Goal: Task Accomplishment & Management: Manage account settings

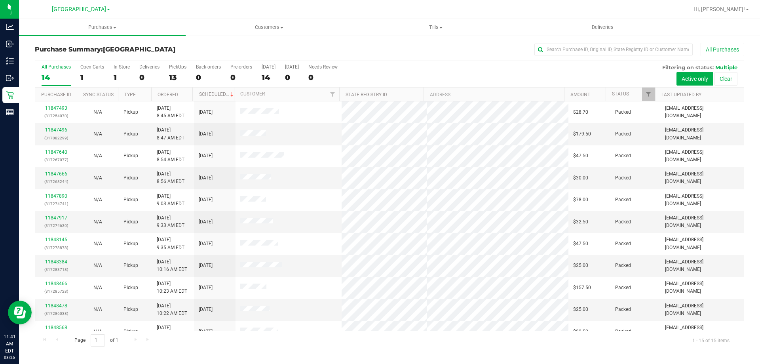
scroll to position [99, 0]
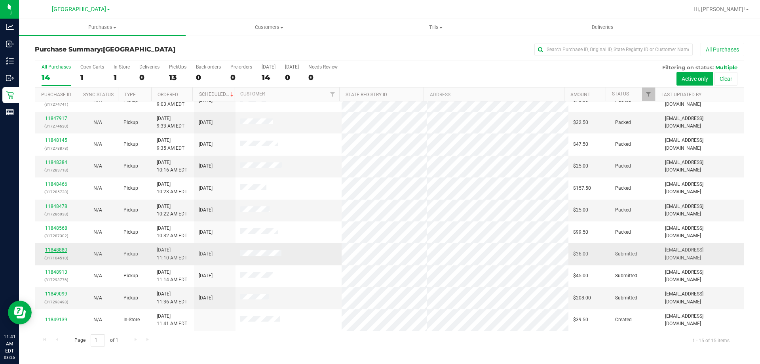
click at [59, 248] on link "11848880" at bounding box center [56, 250] width 22 height 6
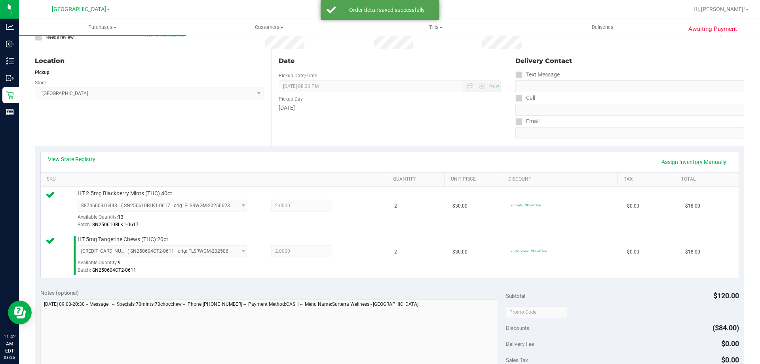
scroll to position [198, 0]
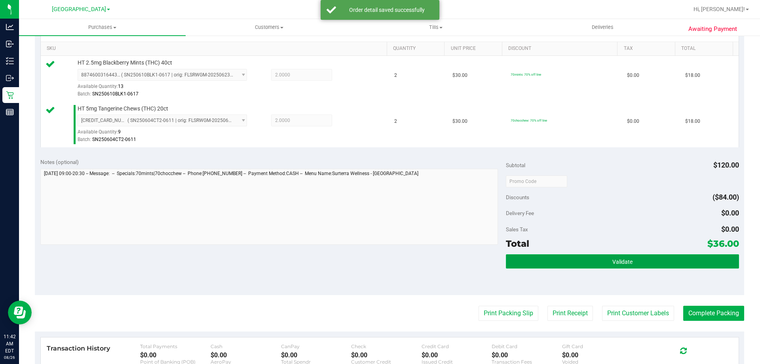
click at [683, 266] on button "Validate" at bounding box center [622, 261] width 233 height 14
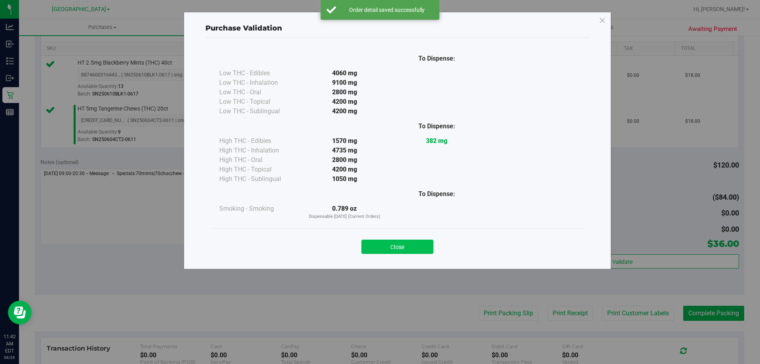
click at [402, 239] on button "Close" at bounding box center [397, 246] width 72 height 14
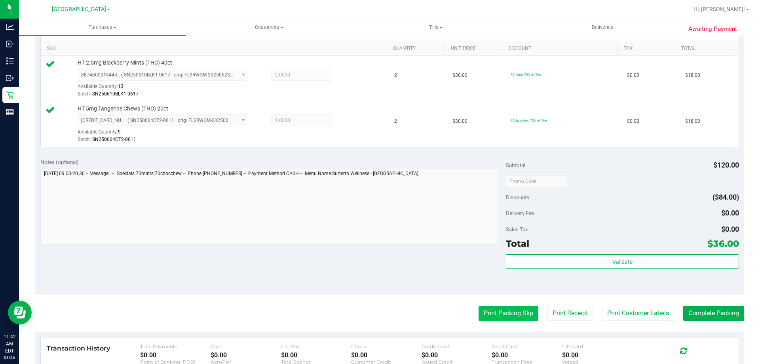
click at [513, 311] on button "Print Packing Slip" at bounding box center [508, 312] width 60 height 15
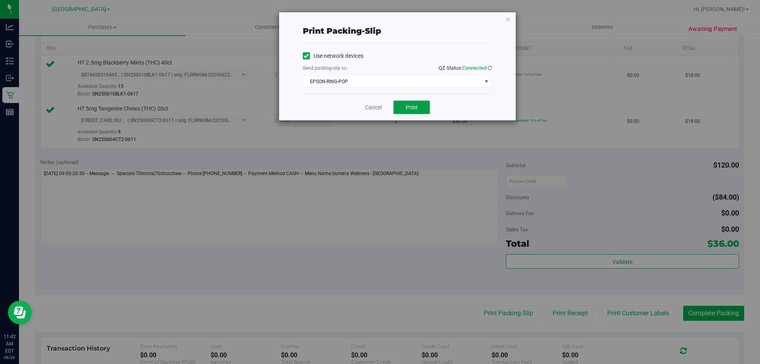
click at [419, 106] on button "Print" at bounding box center [411, 107] width 36 height 13
click at [372, 109] on link "Cancel" at bounding box center [373, 107] width 17 height 8
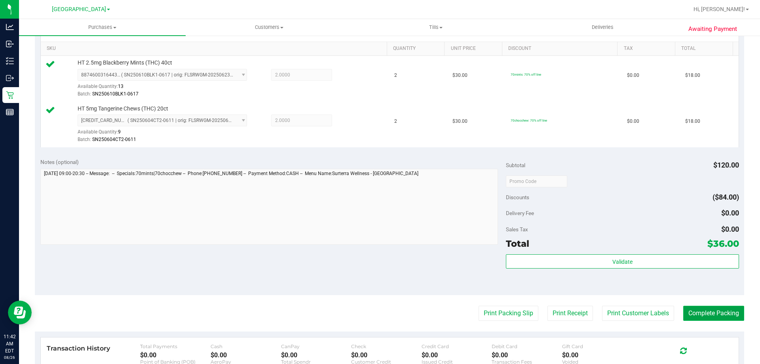
click at [717, 308] on button "Complete Packing" at bounding box center [713, 312] width 61 height 15
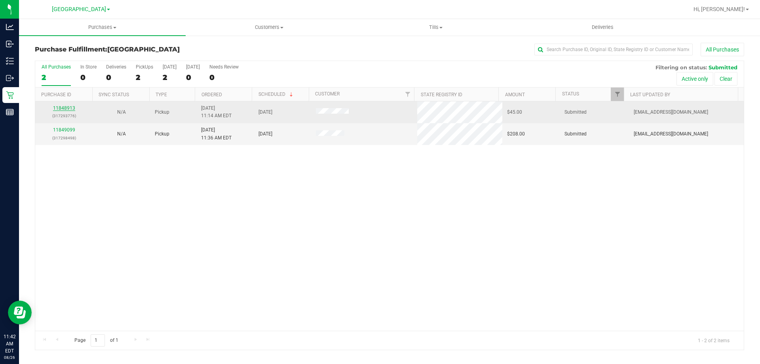
click at [69, 107] on link "11848913" at bounding box center [64, 108] width 22 height 6
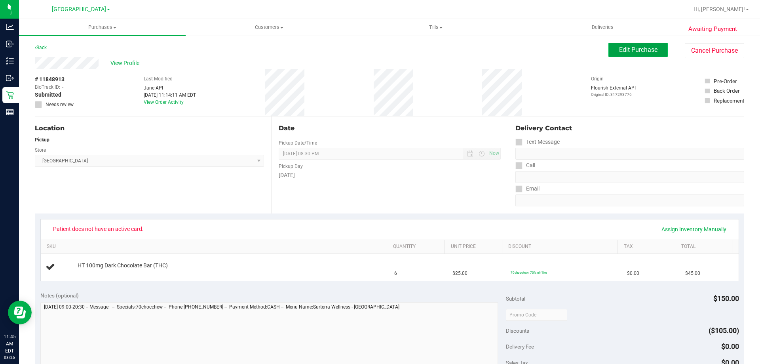
click at [622, 51] on span "Edit Purchase" at bounding box center [638, 50] width 38 height 8
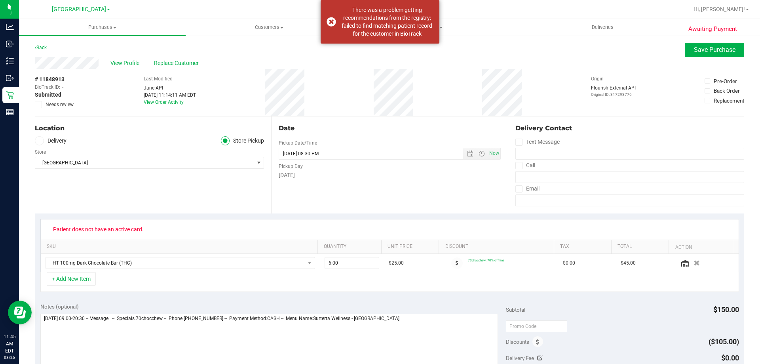
click at [38, 104] on icon at bounding box center [38, 104] width 5 height 0
click at [0, 0] on input "Needs review" at bounding box center [0, 0] width 0 height 0
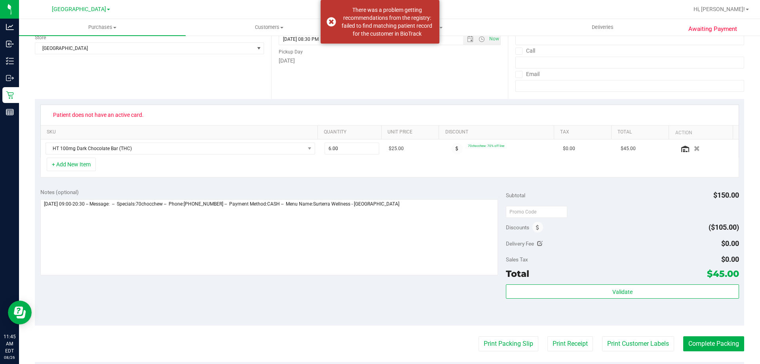
scroll to position [119, 0]
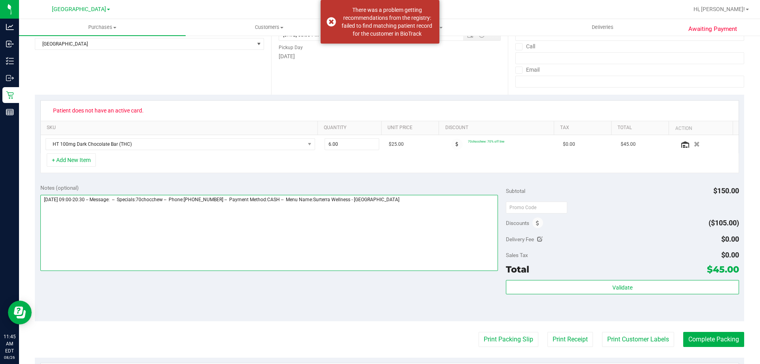
click at [422, 207] on textarea at bounding box center [269, 233] width 458 height 76
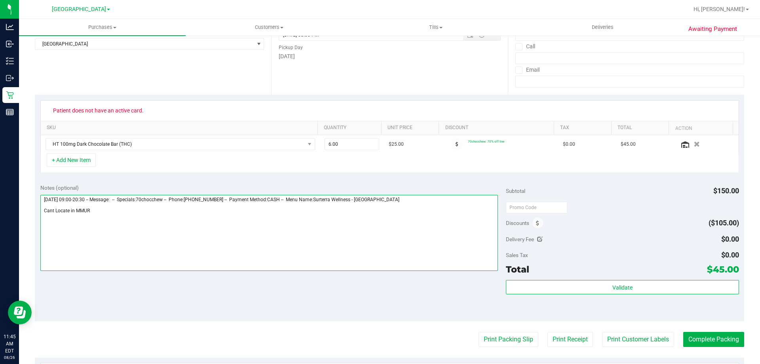
type textarea "[DATE] 09:00-20:30 -- Message: -- Specials:70chocchew -- Phone:[PHONE_NUMBER] -…"
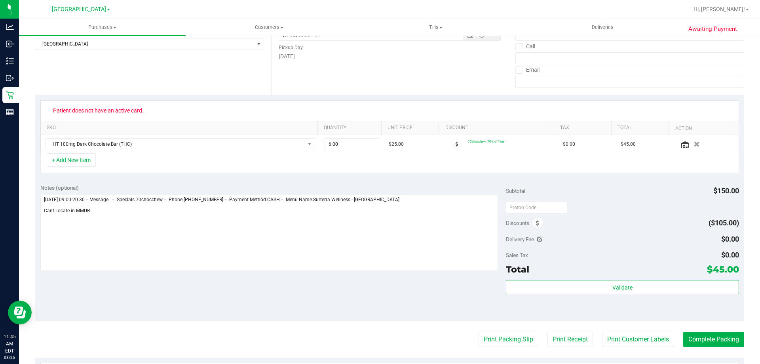
click at [393, 315] on div "Notes (optional) Subtotal $150.00 Discounts ($105.00) Delivery Fee $0.00 Sales …" at bounding box center [389, 249] width 709 height 142
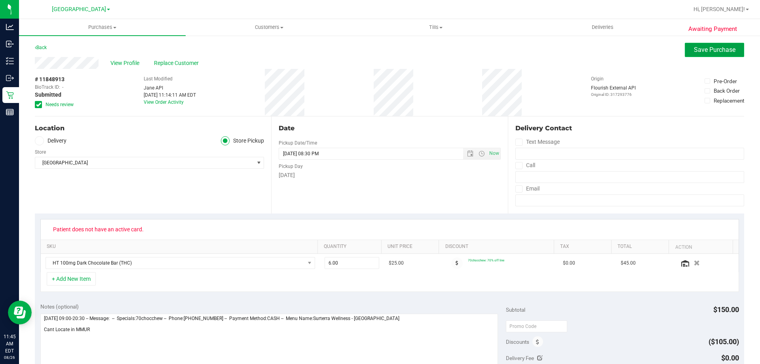
click at [705, 53] on span "Save Purchase" at bounding box center [715, 50] width 42 height 8
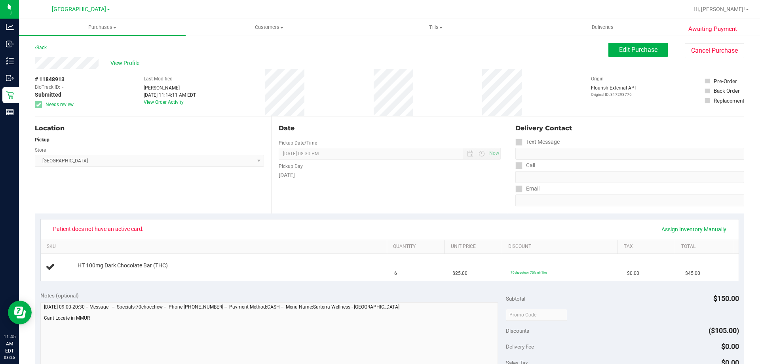
click at [45, 47] on link "Back" at bounding box center [41, 48] width 12 height 6
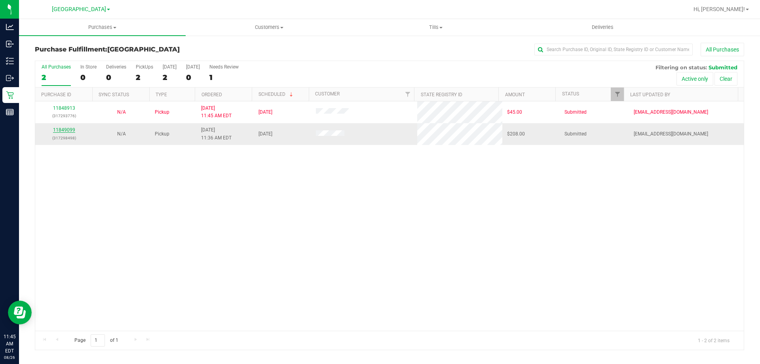
click at [64, 128] on link "11849099" at bounding box center [64, 130] width 22 height 6
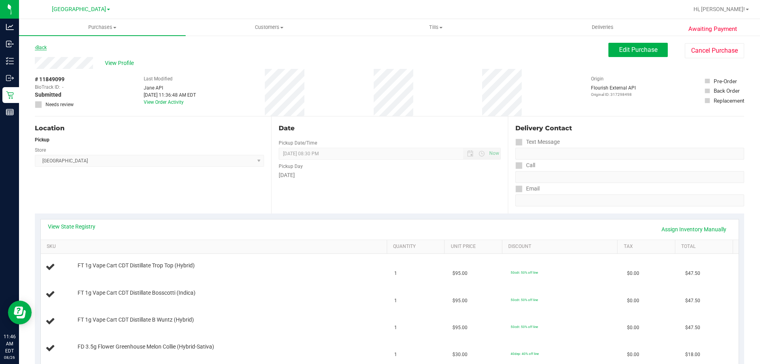
click at [41, 48] on link "Back" at bounding box center [41, 48] width 12 height 6
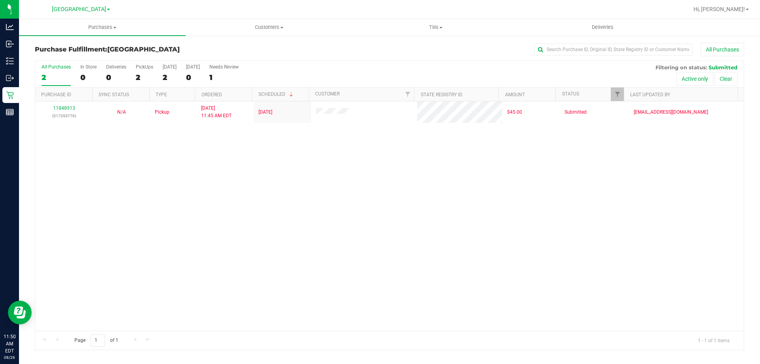
click at [361, 62] on div "All Purchases 2 In Store 0 Deliveries 0 PickUps 2 [DATE] 2 [DATE] 0 Needs Revie…" at bounding box center [389, 64] width 708 height 6
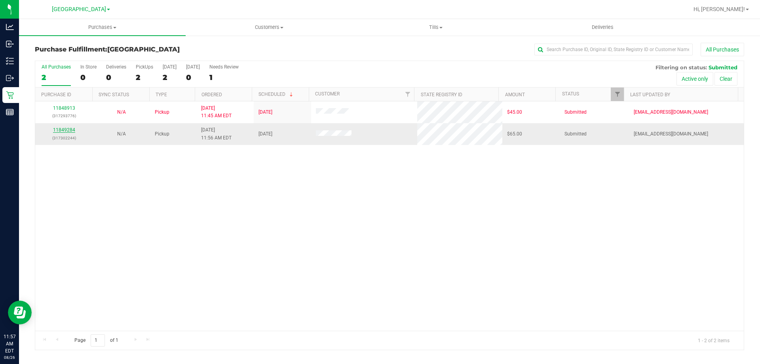
click at [61, 129] on link "11849284" at bounding box center [64, 130] width 22 height 6
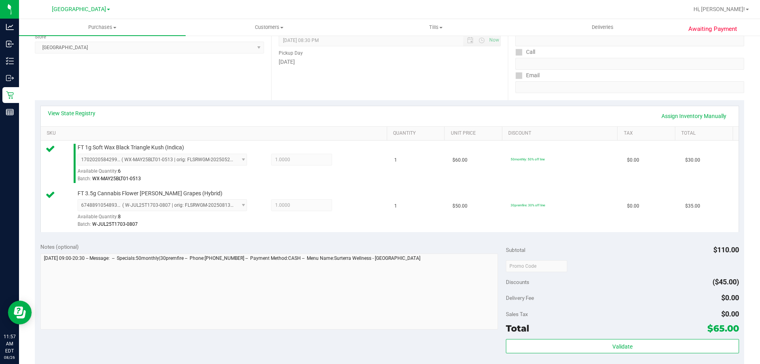
scroll to position [158, 0]
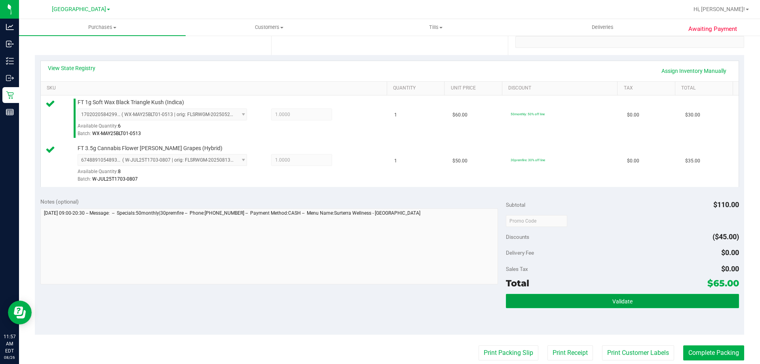
click at [651, 297] on button "Validate" at bounding box center [622, 301] width 233 height 14
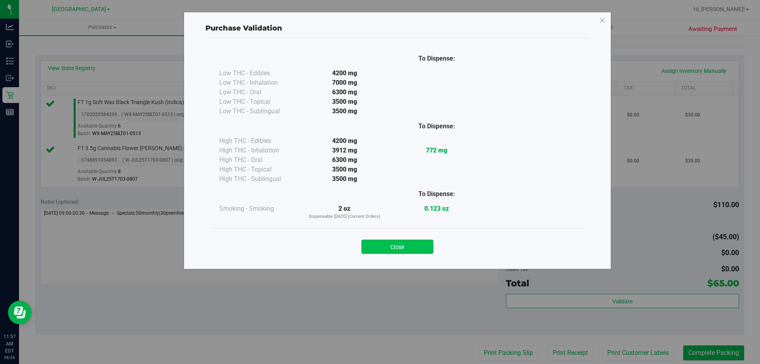
click at [393, 243] on button "Close" at bounding box center [397, 246] width 72 height 14
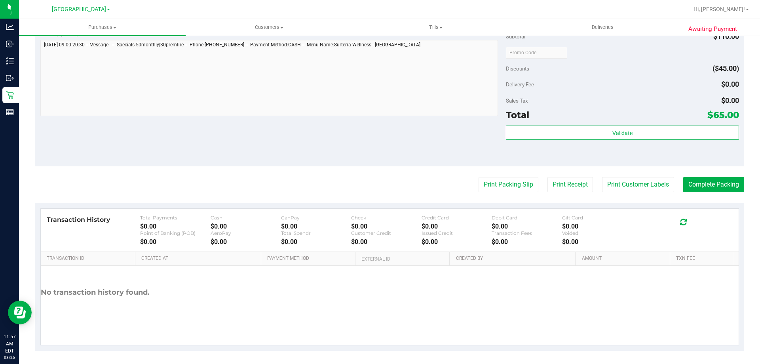
scroll to position [329, 0]
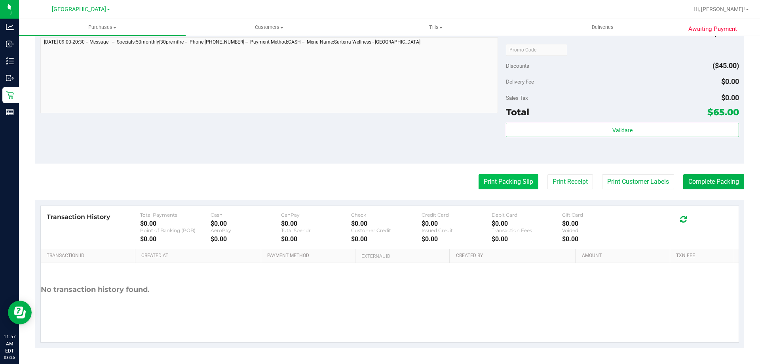
click at [516, 178] on button "Print Packing Slip" at bounding box center [508, 181] width 60 height 15
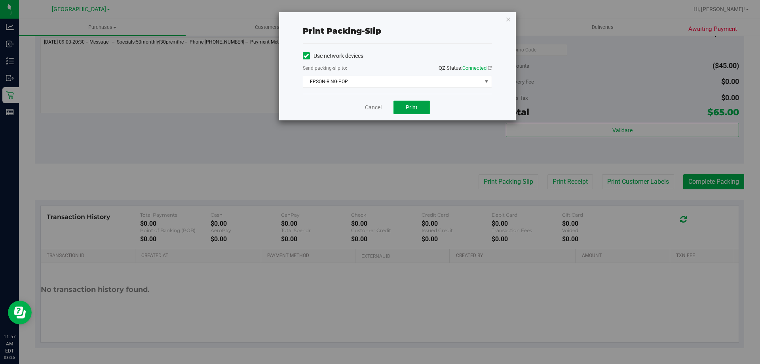
click at [417, 113] on button "Print" at bounding box center [411, 107] width 36 height 13
click at [369, 107] on link "Cancel" at bounding box center [373, 107] width 17 height 8
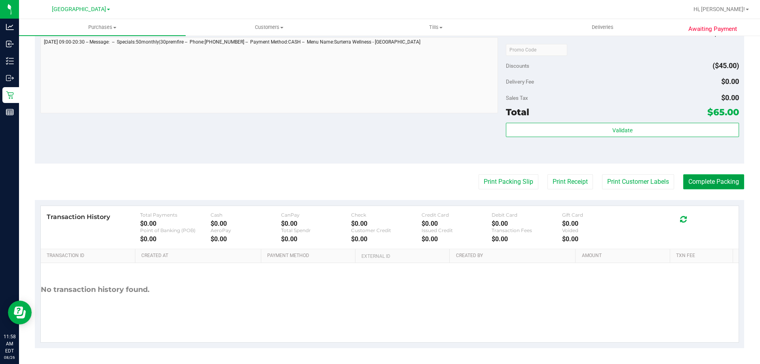
click at [720, 189] on button "Complete Packing" at bounding box center [713, 181] width 61 height 15
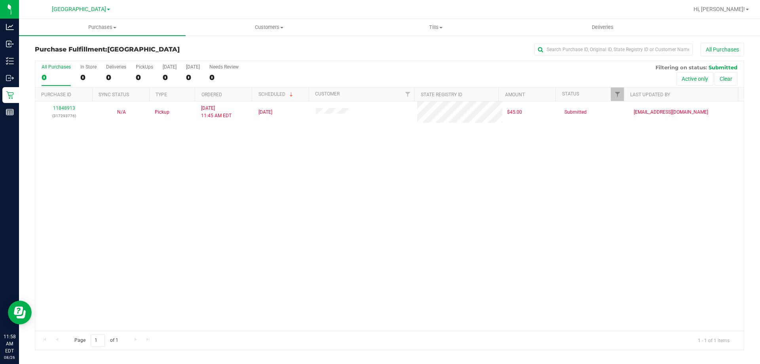
click at [426, 207] on div "11848913 (317293776) N/A Pickup [DATE] 11:45 AM EDT 8/26/2025 $45.00 Submitted …" at bounding box center [389, 215] width 708 height 229
click at [497, 65] on div "All Purchases 1 In Store 0 Deliveries 0 PickUps 1 [DATE] 1 [DATE] 0 Needs Revie…" at bounding box center [389, 64] width 708 height 6
drag, startPoint x: 399, startPoint y: 68, endPoint x: 401, endPoint y: 88, distance: 19.9
click at [398, 68] on div "All Purchases 1 In Store 0 Deliveries 0 PickUps 1 [DATE] 1 [DATE] 0 Needs Revie…" at bounding box center [389, 74] width 708 height 27
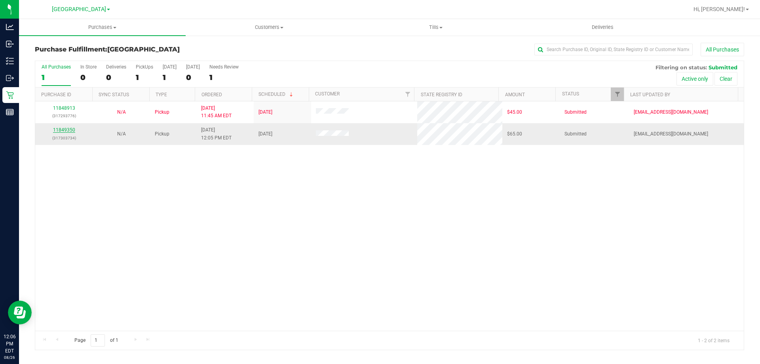
click at [61, 130] on link "11849350" at bounding box center [64, 130] width 22 height 6
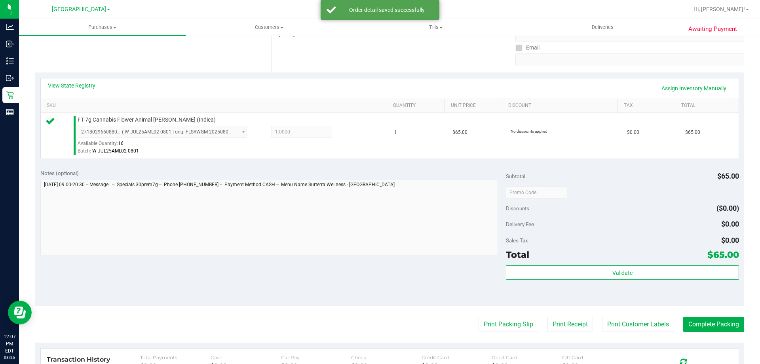
scroll to position [158, 0]
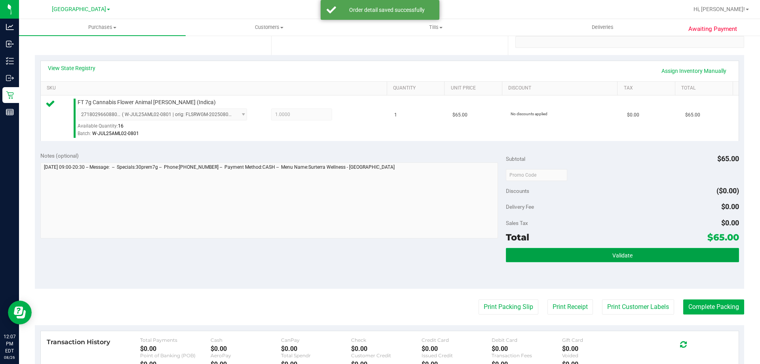
click at [644, 256] on button "Validate" at bounding box center [622, 255] width 233 height 14
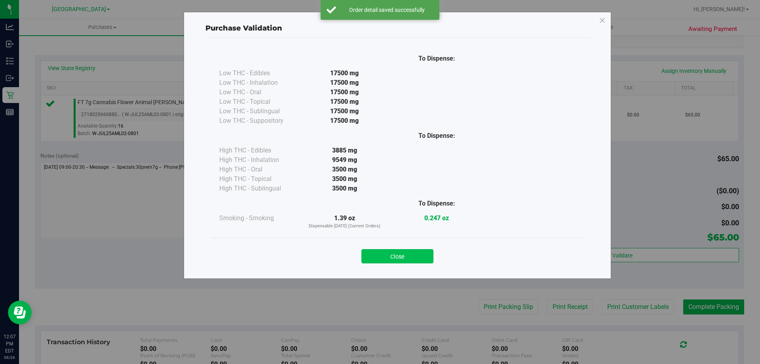
click at [398, 254] on button "Close" at bounding box center [397, 256] width 72 height 14
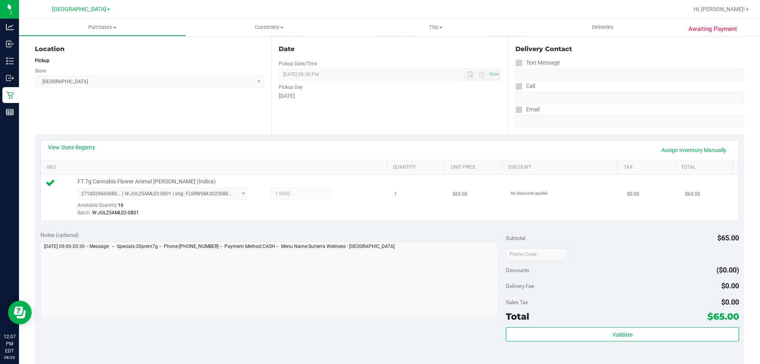
scroll to position [0, 0]
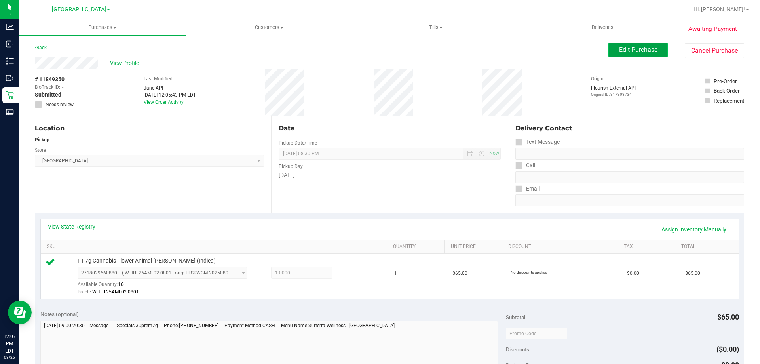
click at [635, 46] on span "Edit Purchase" at bounding box center [638, 50] width 38 height 8
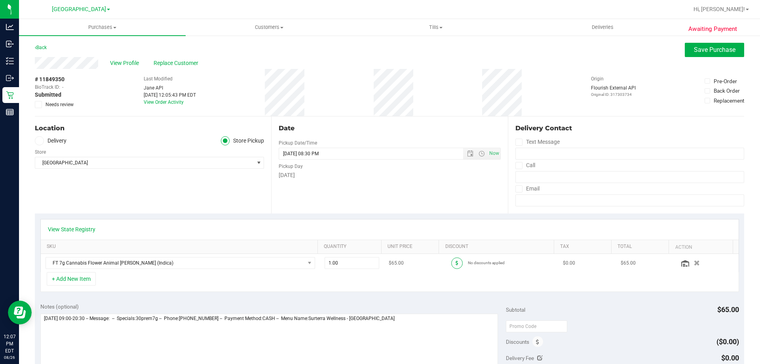
click at [451, 261] on span at bounding box center [456, 262] width 11 height 11
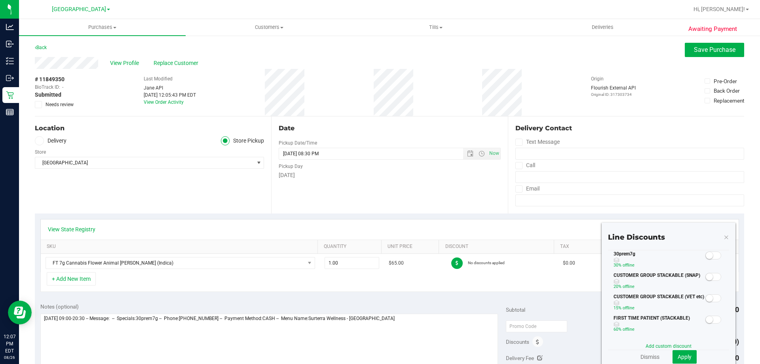
click at [710, 255] on span at bounding box center [713, 255] width 16 height 8
click at [682, 358] on span "Apply" at bounding box center [684, 356] width 14 height 6
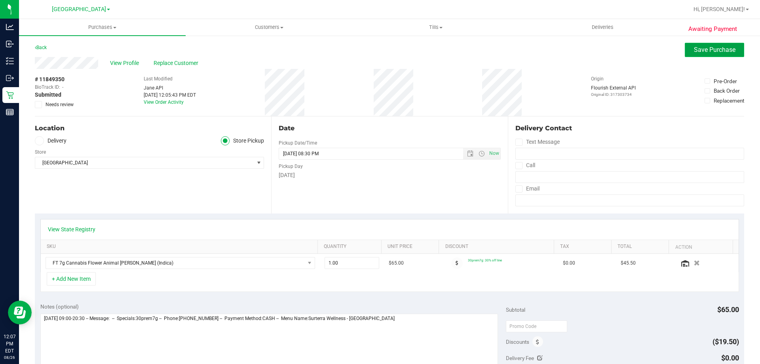
click at [703, 54] on button "Save Purchase" at bounding box center [714, 50] width 59 height 14
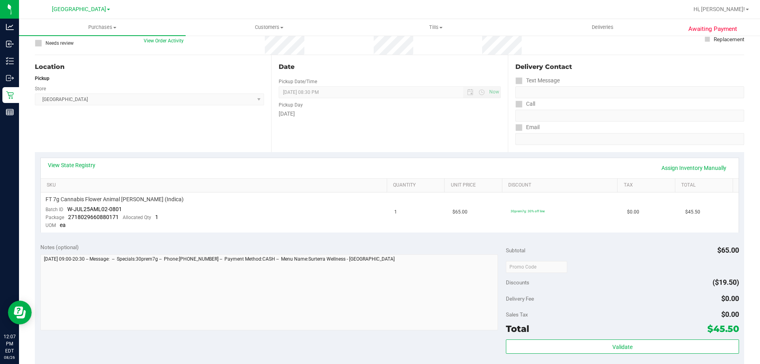
scroll to position [237, 0]
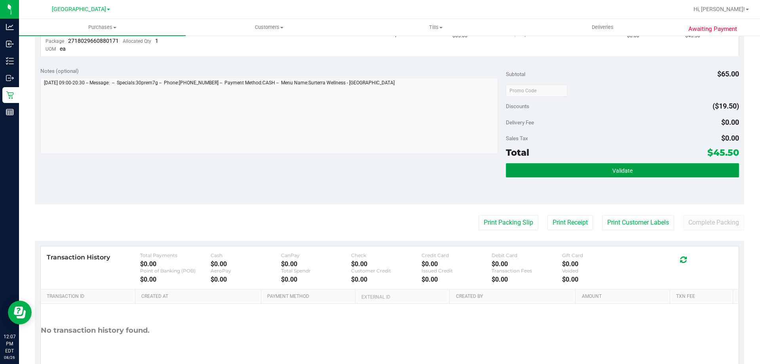
click at [636, 166] on button "Validate" at bounding box center [622, 170] width 233 height 14
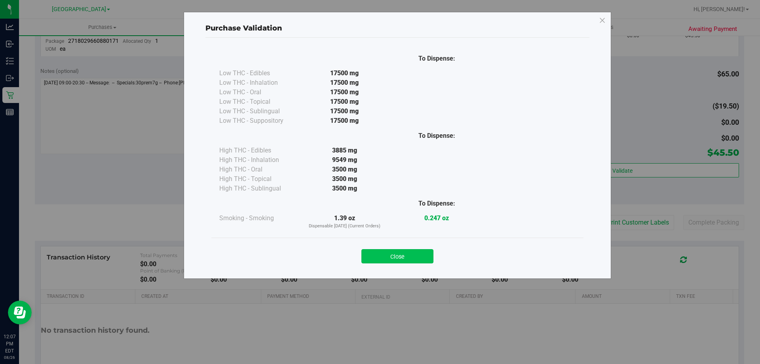
click at [401, 249] on button "Close" at bounding box center [397, 256] width 72 height 14
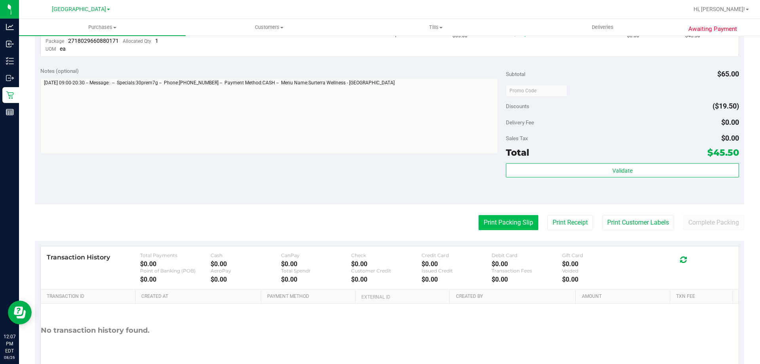
click at [493, 218] on button "Print Packing Slip" at bounding box center [508, 222] width 60 height 15
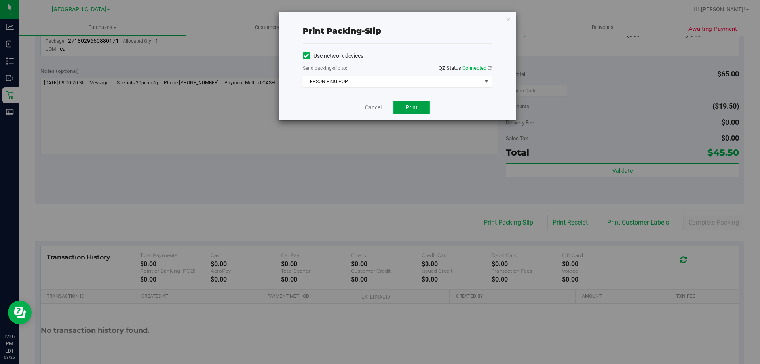
click at [414, 109] on span "Print" at bounding box center [412, 107] width 12 height 6
click at [368, 108] on link "Cancel" at bounding box center [373, 107] width 17 height 8
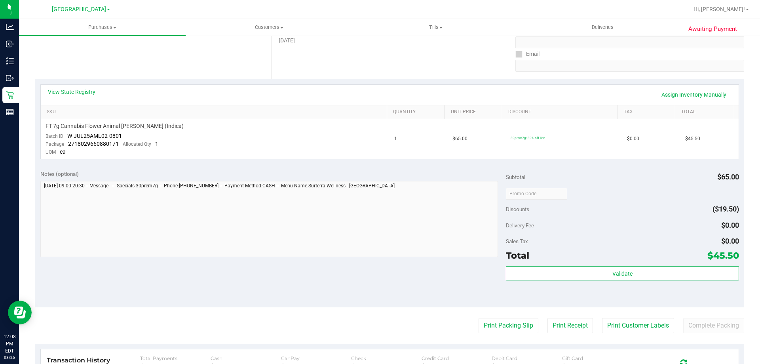
scroll to position [0, 0]
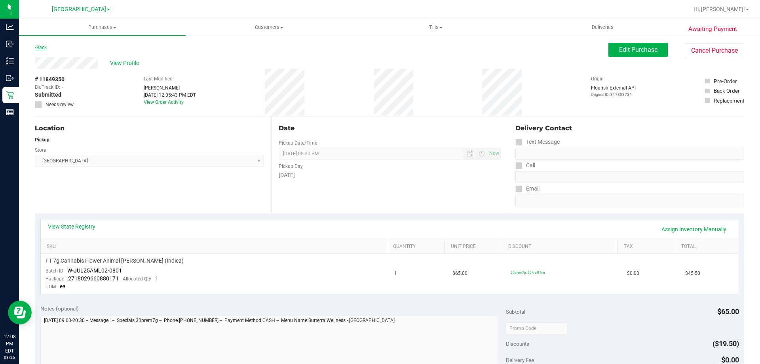
click at [39, 46] on link "Back" at bounding box center [41, 48] width 12 height 6
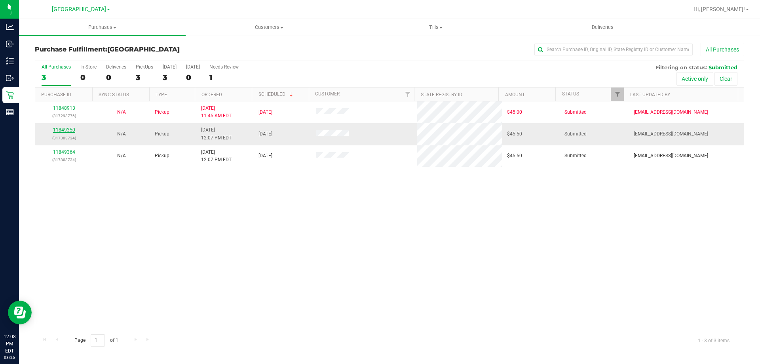
click at [66, 131] on link "11849350" at bounding box center [64, 130] width 22 height 6
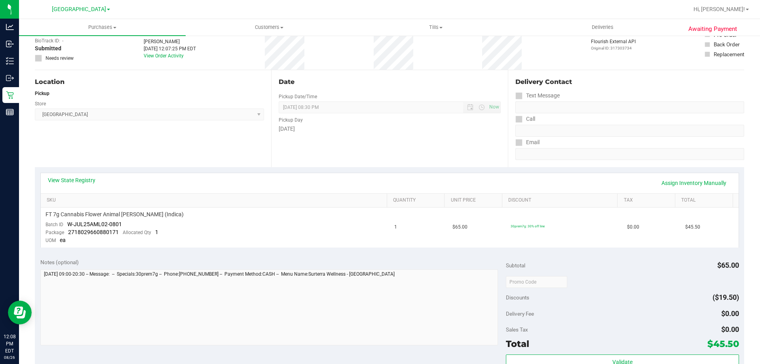
scroll to position [158, 0]
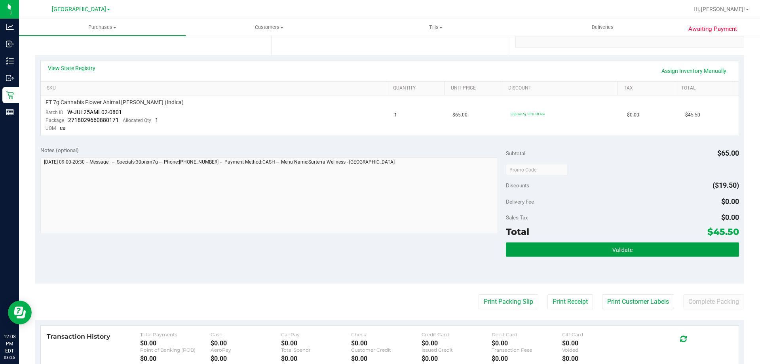
click at [664, 255] on button "Validate" at bounding box center [622, 249] width 233 height 14
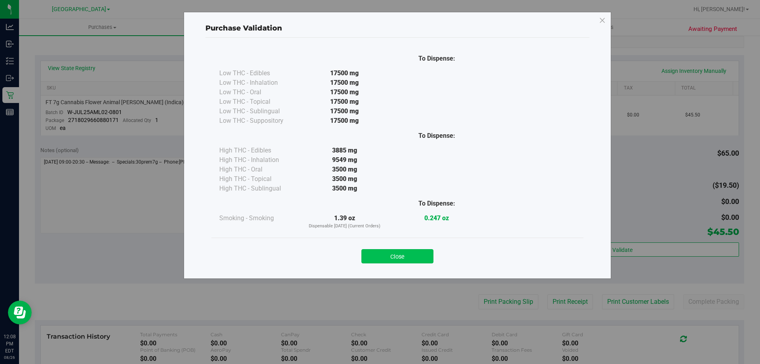
click at [429, 251] on button "Close" at bounding box center [397, 256] width 72 height 14
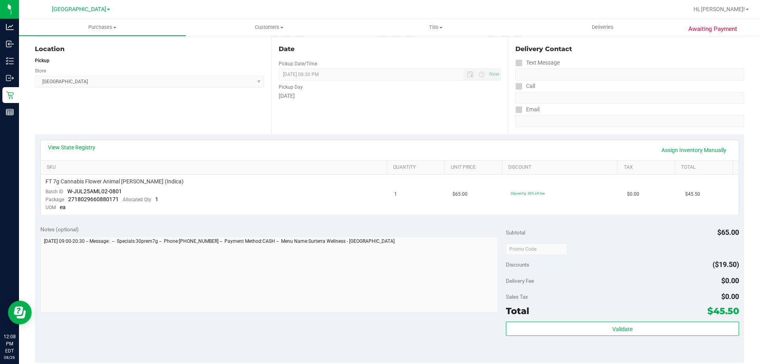
scroll to position [0, 0]
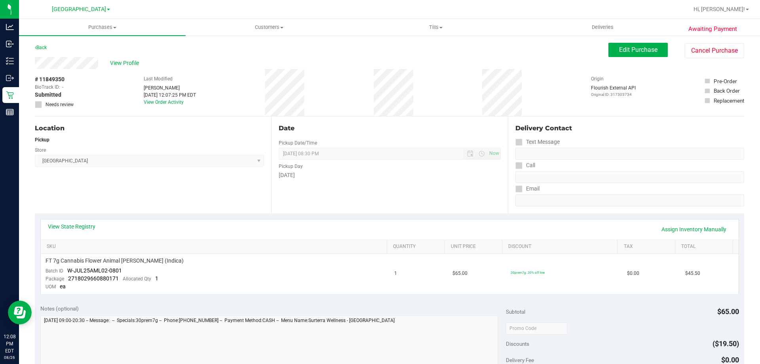
click at [130, 67] on div "View Profile" at bounding box center [321, 63] width 573 height 12
click at [130, 63] on span "View Profile" at bounding box center [126, 63] width 32 height 8
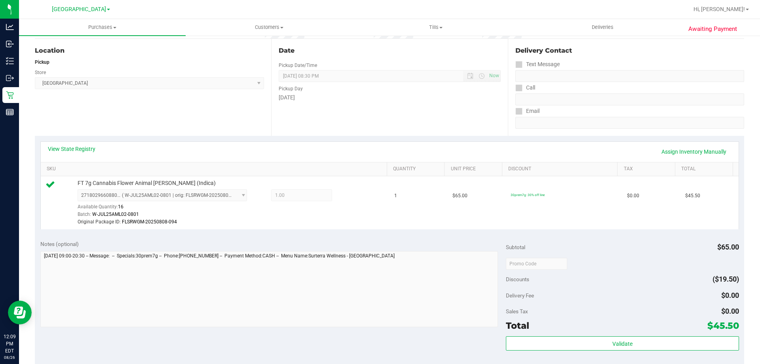
scroll to position [198, 0]
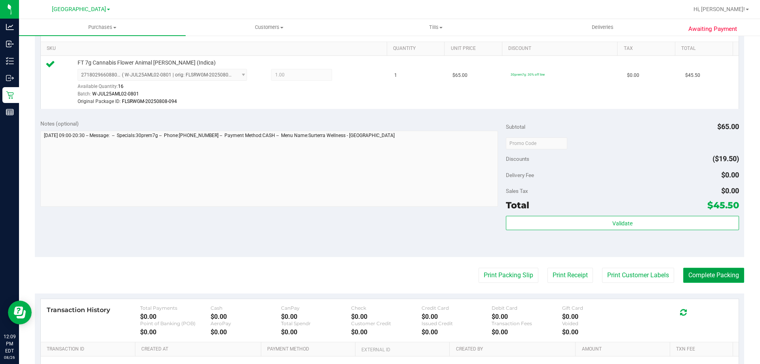
click at [719, 279] on button "Complete Packing" at bounding box center [713, 275] width 61 height 15
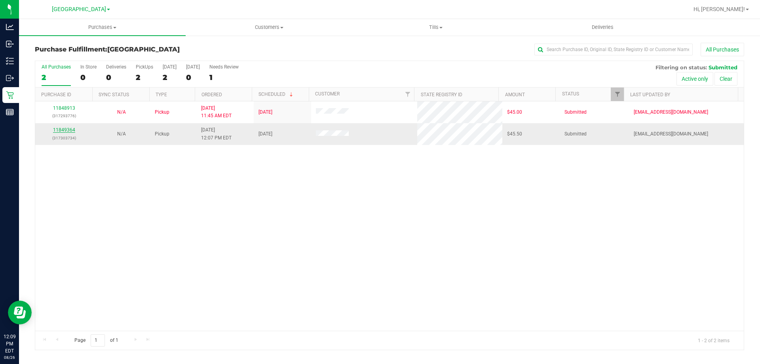
click at [57, 127] on link "11849364" at bounding box center [64, 130] width 22 height 6
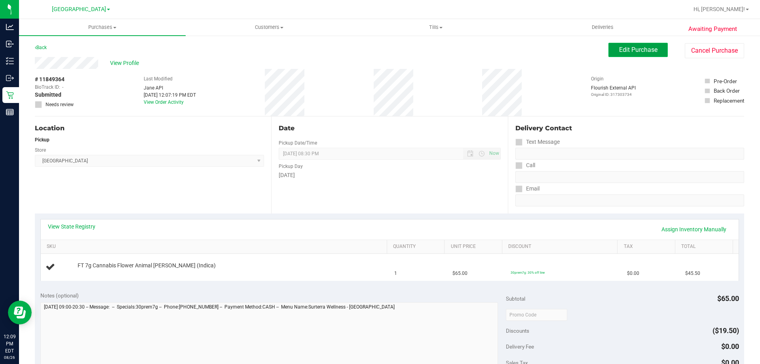
click at [619, 46] on button "Edit Purchase" at bounding box center [637, 50] width 59 height 14
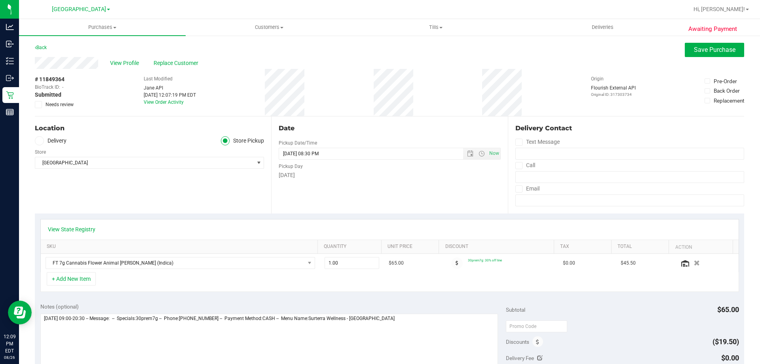
click at [51, 102] on span "Needs review" at bounding box center [60, 104] width 28 height 7
click at [0, 0] on input "Needs review" at bounding box center [0, 0] width 0 height 0
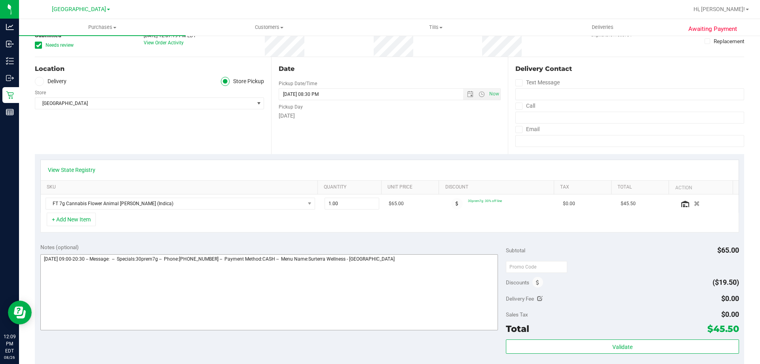
scroll to position [119, 0]
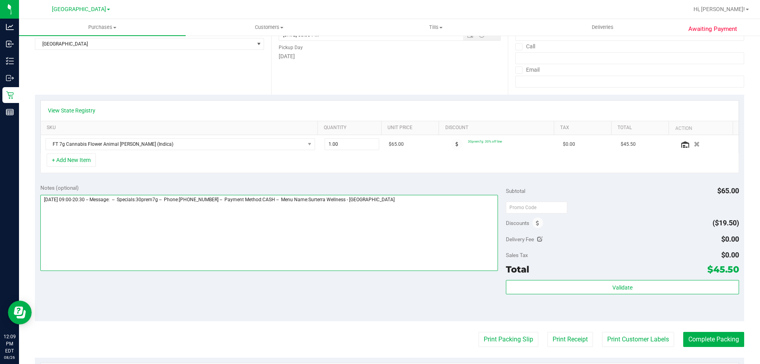
click at [463, 217] on textarea at bounding box center [269, 233] width 458 height 76
type textarea "Tuesday 08/26/2025 09:00-20:30 -- Message: -- Specials:30prem7g -- Phone:904343…"
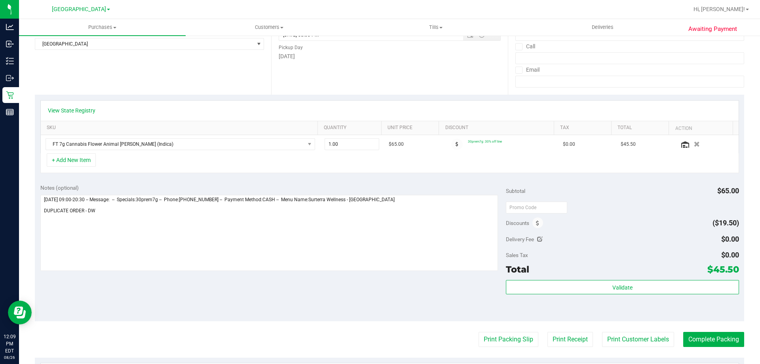
click at [390, 275] on div "Notes (optional) Subtotal $65.00 Discounts ($19.50) Delivery Fee $0.00 Sales Ta…" at bounding box center [389, 249] width 709 height 142
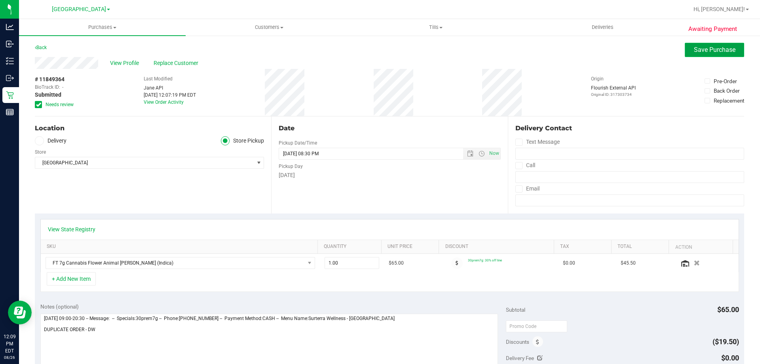
click at [694, 47] on span "Save Purchase" at bounding box center [715, 50] width 42 height 8
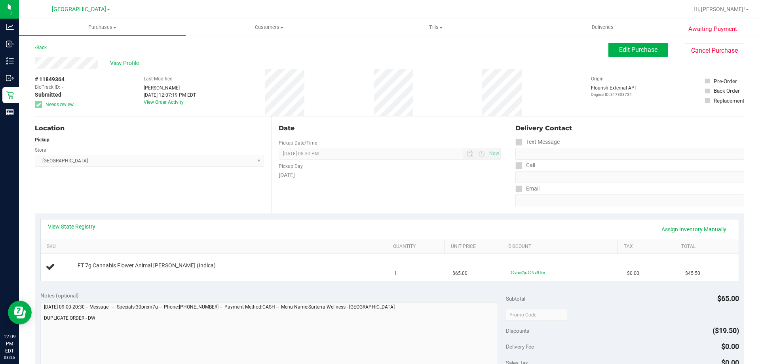
click at [43, 45] on link "Back" at bounding box center [41, 48] width 12 height 6
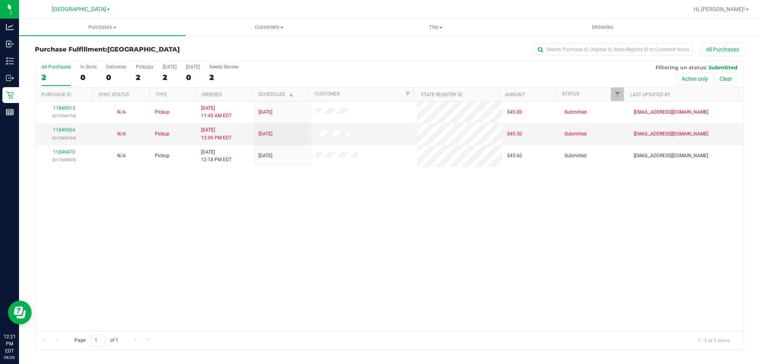
click at [267, 206] on div "11848913 (317293776) N/A Pickup 8/26/2025 11:45 AM EDT 8/26/2025 $45.00 Submitt…" at bounding box center [389, 215] width 708 height 229
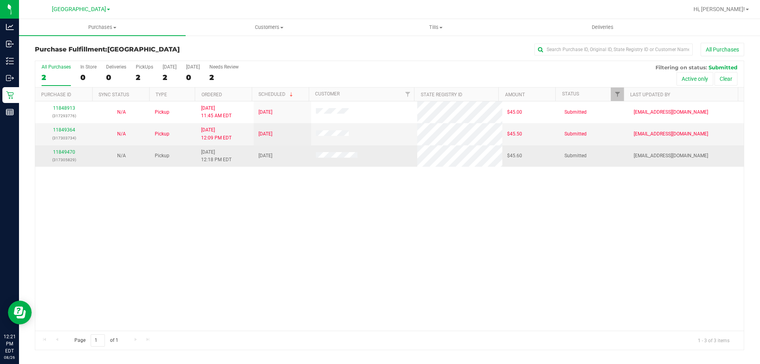
click at [70, 148] on div "11849470 (317305829)" at bounding box center [64, 155] width 48 height 15
click at [69, 153] on link "11849470" at bounding box center [64, 152] width 22 height 6
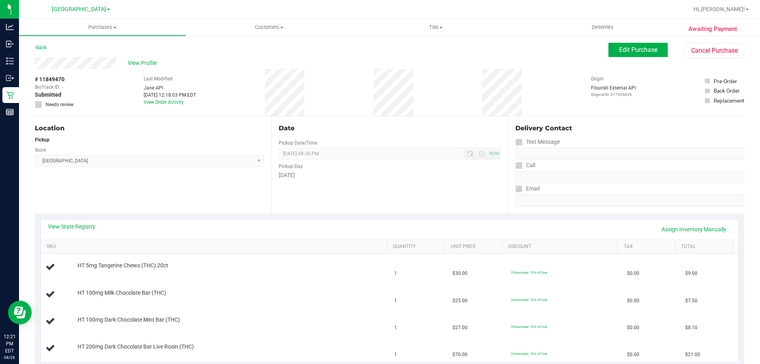
drag, startPoint x: 97, startPoint y: 140, endPoint x: 397, endPoint y: 215, distance: 309.1
click at [397, 215] on div "View State Registry Assign Inventory Manually SKU Quantity Unit Price Discount …" at bounding box center [389, 290] width 709 height 154
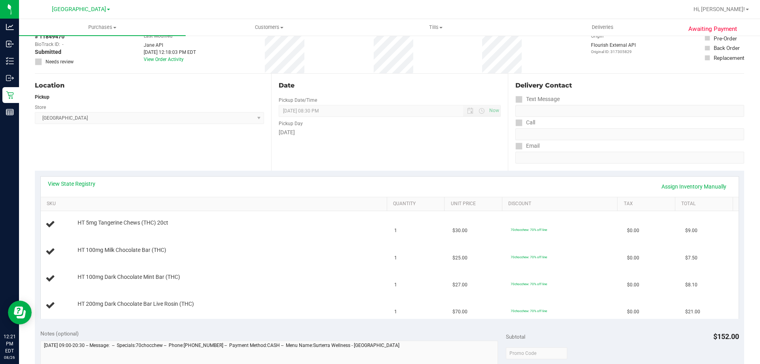
scroll to position [119, 0]
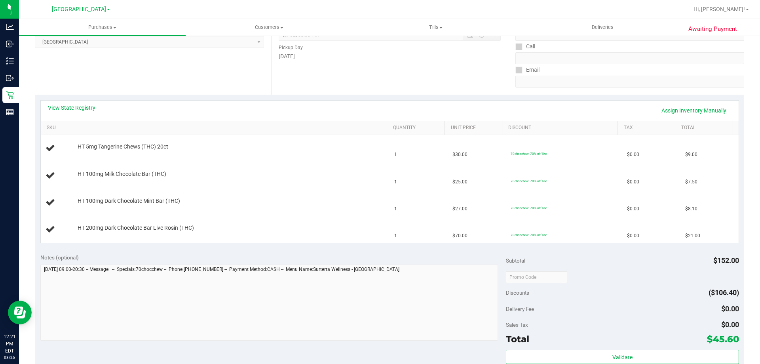
click at [396, 254] on div "Notes (optional)" at bounding box center [273, 257] width 466 height 8
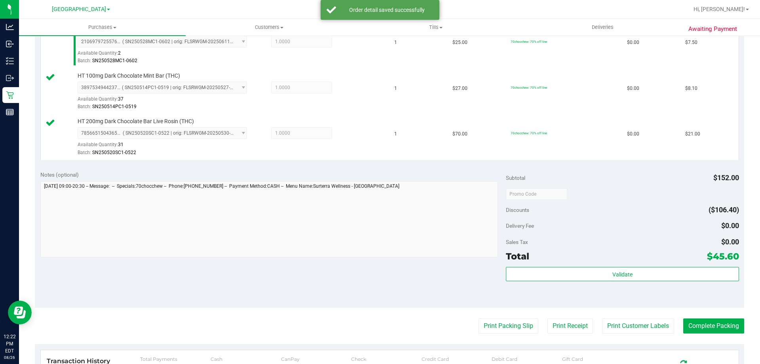
scroll to position [277, 0]
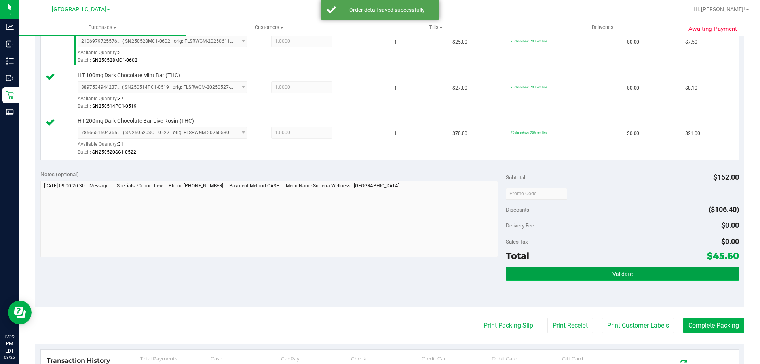
click at [556, 274] on button "Validate" at bounding box center [622, 273] width 233 height 14
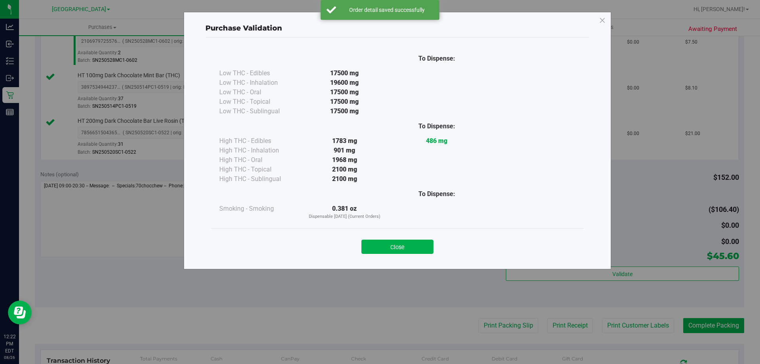
click at [419, 249] on button "Close" at bounding box center [397, 246] width 72 height 14
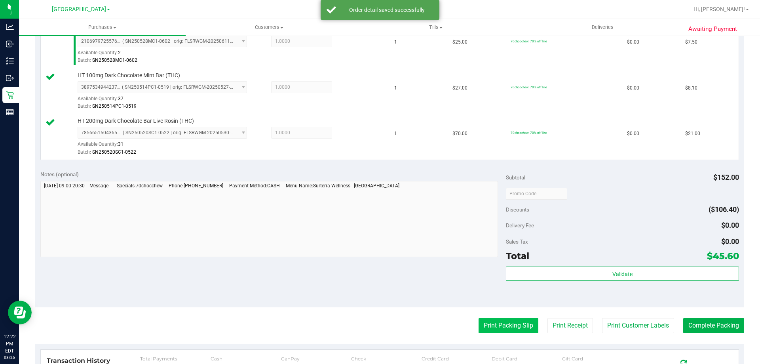
click at [502, 328] on button "Print Packing Slip" at bounding box center [508, 325] width 60 height 15
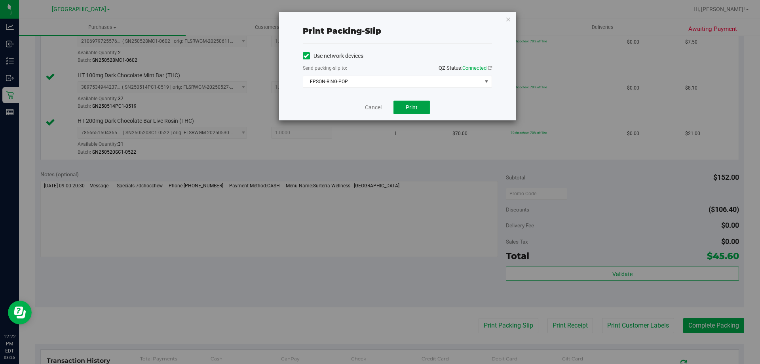
drag, startPoint x: 406, startPoint y: 108, endPoint x: 412, endPoint y: 116, distance: 9.7
click at [406, 108] on span "Print" at bounding box center [412, 107] width 12 height 6
click at [366, 108] on link "Cancel" at bounding box center [373, 107] width 17 height 8
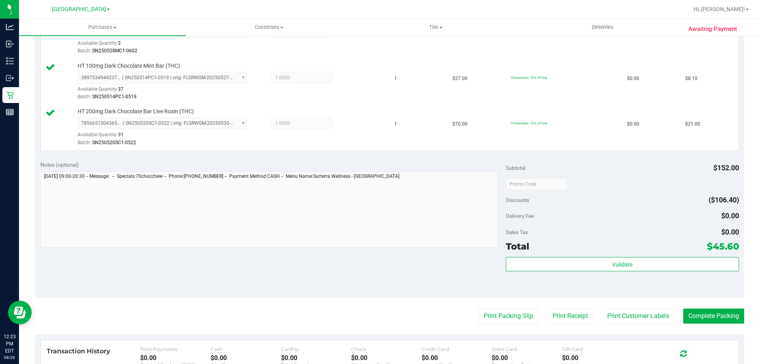
scroll to position [356, 0]
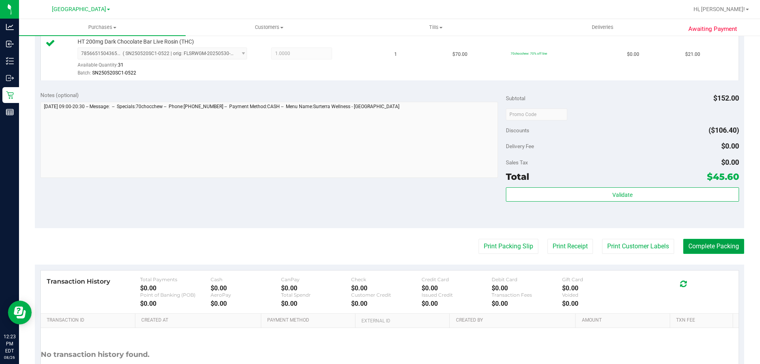
click at [687, 248] on button "Complete Packing" at bounding box center [713, 246] width 61 height 15
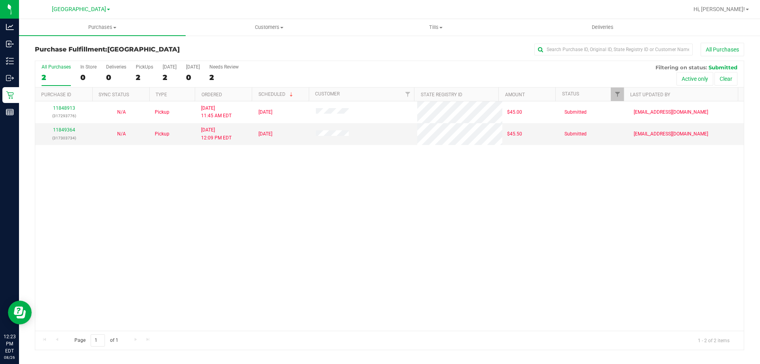
click at [416, 254] on div "11848913 (317293776) N/A Pickup 8/26/2025 11:45 AM EDT 8/26/2025 $45.00 Submitt…" at bounding box center [389, 215] width 708 height 229
click at [390, 195] on div "11848913 (317293776) N/A Pickup 8/26/2025 11:45 AM EDT 8/26/2025 $45.00 Submitt…" at bounding box center [389, 215] width 708 height 229
click at [361, 238] on div "11848913 (317293776) N/A Pickup 8/26/2025 11:45 AM EDT 8/26/2025 $45.00 Submitt…" at bounding box center [389, 215] width 708 height 229
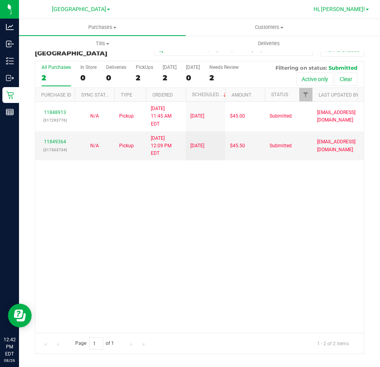
click at [347, 9] on span "Hi, [PERSON_NAME]!" at bounding box center [338, 9] width 51 height 6
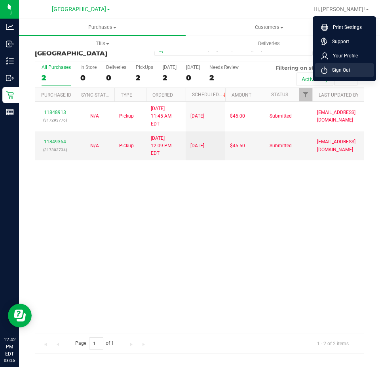
click at [344, 70] on span "Sign Out" at bounding box center [338, 70] width 23 height 8
